Goal: Task Accomplishment & Management: Manage account settings

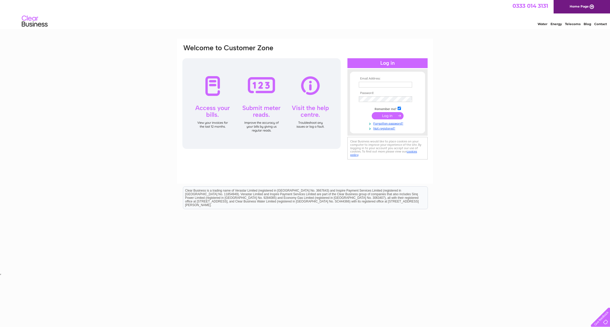
type input "[EMAIL_ADDRESS][DOMAIN_NAME]"
click at [380, 118] on input "submit" at bounding box center [388, 115] width 32 height 7
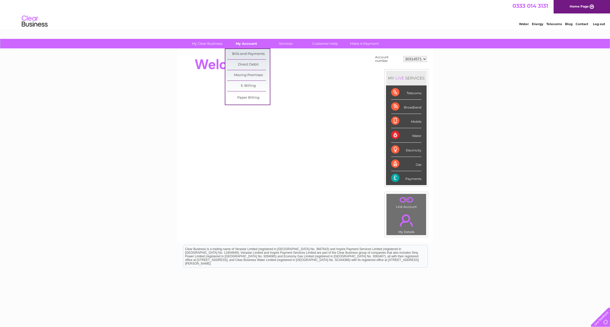
click at [246, 45] on link "My Account" at bounding box center [246, 44] width 43 height 10
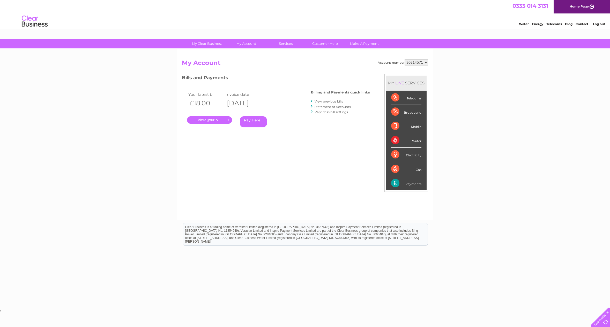
click at [218, 121] on link "." at bounding box center [209, 120] width 45 height 8
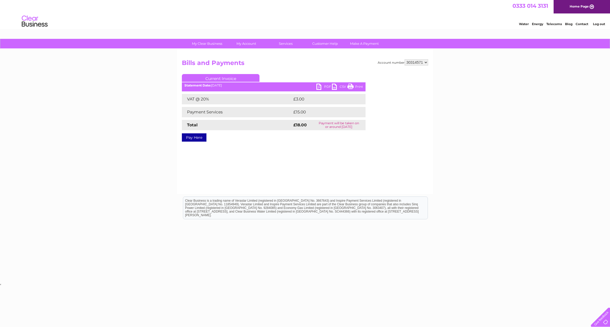
click at [204, 137] on link "Pay Here" at bounding box center [194, 137] width 25 height 8
click at [323, 84] on link "PDF" at bounding box center [325, 88] width 16 height 8
